Goal: Book appointment/travel/reservation

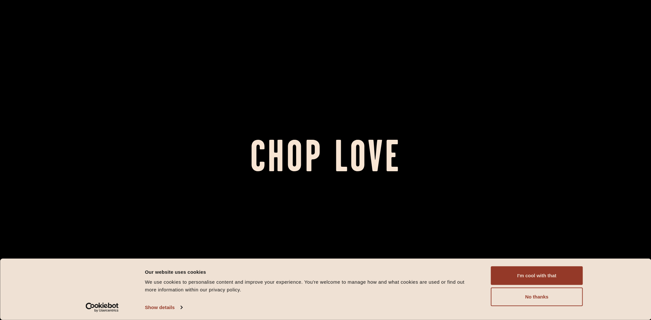
click at [554, 280] on button "I'm cool with that" at bounding box center [537, 276] width 92 height 19
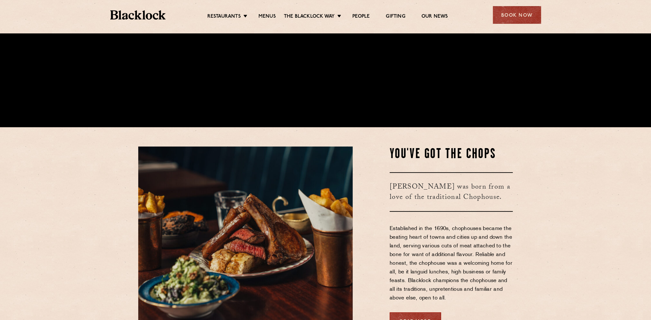
scroll to position [257, 0]
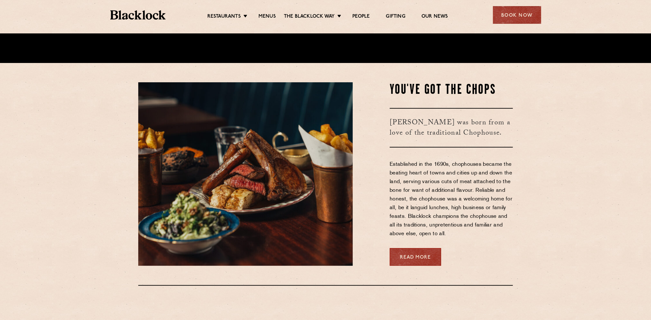
click at [514, 13] on div "Book Now" at bounding box center [517, 15] width 48 height 18
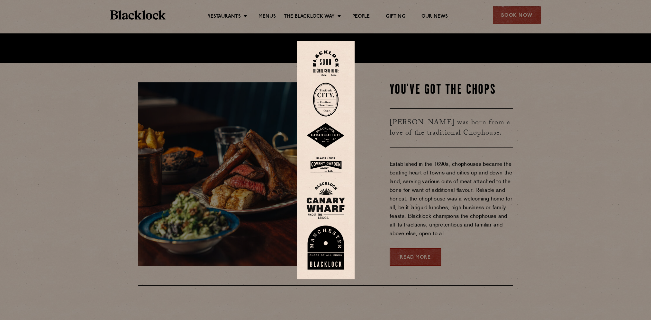
click at [337, 58] on img at bounding box center [326, 63] width 26 height 26
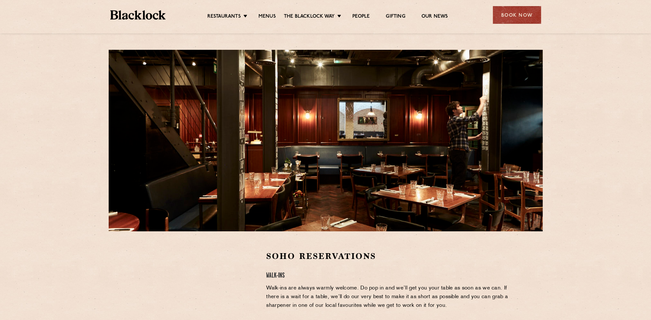
scroll to position [161, 0]
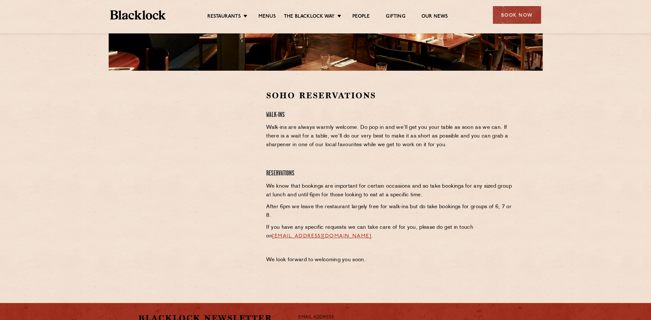
drag, startPoint x: 131, startPoint y: 165, endPoint x: 163, endPoint y: 152, distance: 33.8
click at [131, 164] on div "Soho Reservations Walk-Ins Walk-ins are always warmly welcome. Do pop in and we…" at bounding box center [325, 179] width 391 height 178
drag, startPoint x: 111, startPoint y: 113, endPoint x: 116, endPoint y: 113, distance: 4.5
click at [112, 113] on section "Soho Reservations Walk-Ins Walk-ins are always warmly welcome. Do pop in and we…" at bounding box center [325, 179] width 651 height 216
